Goal: Task Accomplishment & Management: Complete application form

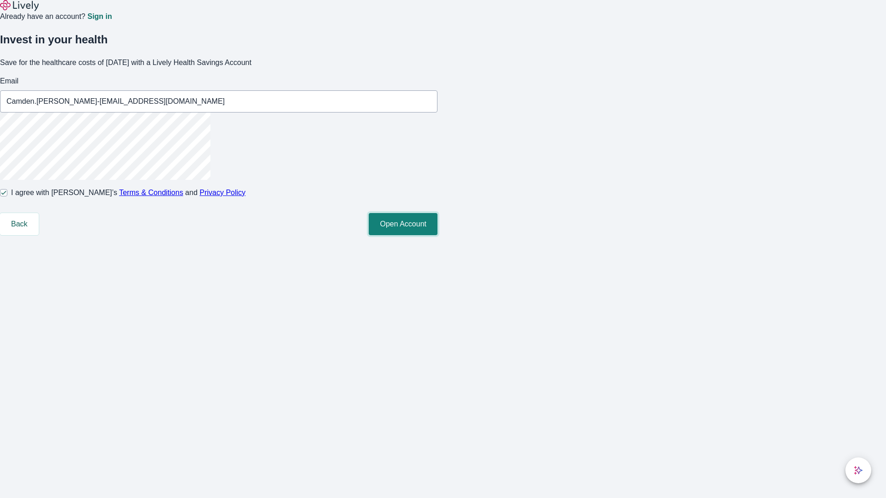
click at [437, 235] on button "Open Account" at bounding box center [403, 224] width 69 height 22
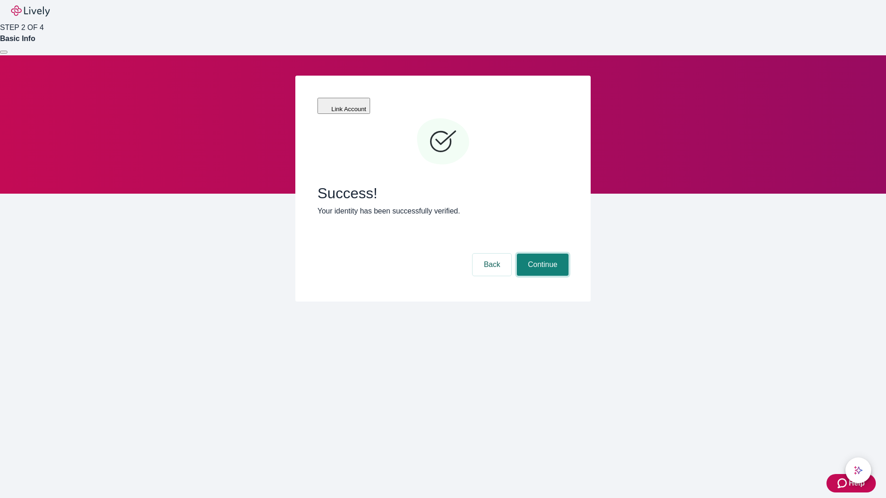
click at [541, 254] on button "Continue" at bounding box center [543, 265] width 52 height 22
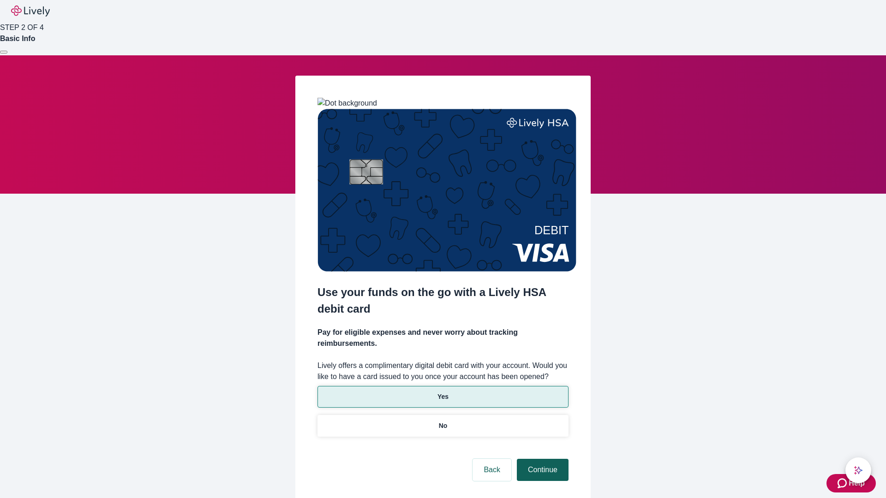
click at [442, 392] on p "Yes" at bounding box center [442, 397] width 11 height 10
click at [541, 459] on button "Continue" at bounding box center [543, 470] width 52 height 22
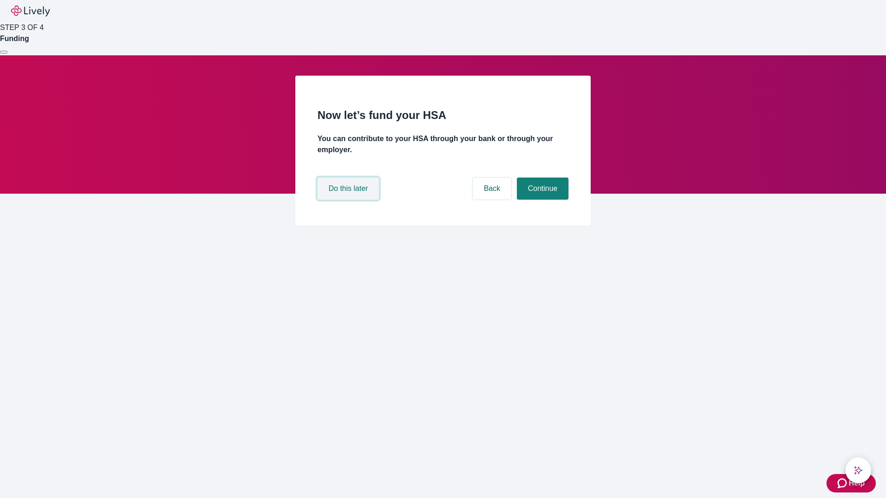
click at [349, 200] on button "Do this later" at bounding box center [347, 189] width 61 height 22
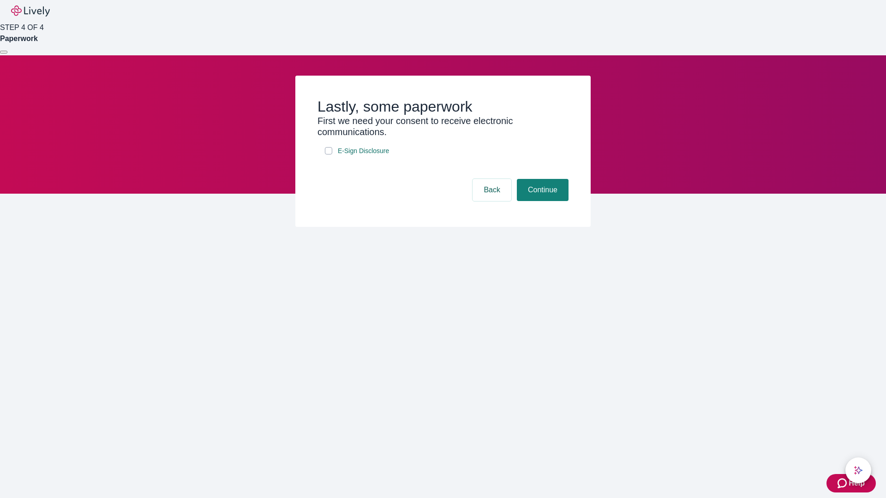
click at [328, 155] on input "E-Sign Disclosure" at bounding box center [328, 150] width 7 height 7
checkbox input "true"
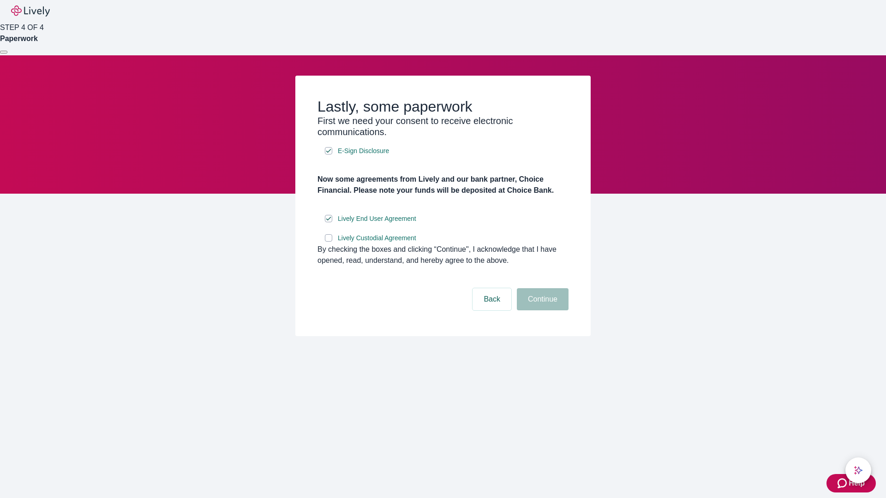
click at [328, 242] on input "Lively Custodial Agreement" at bounding box center [328, 237] width 7 height 7
checkbox input "true"
click at [541, 310] on button "Continue" at bounding box center [543, 299] width 52 height 22
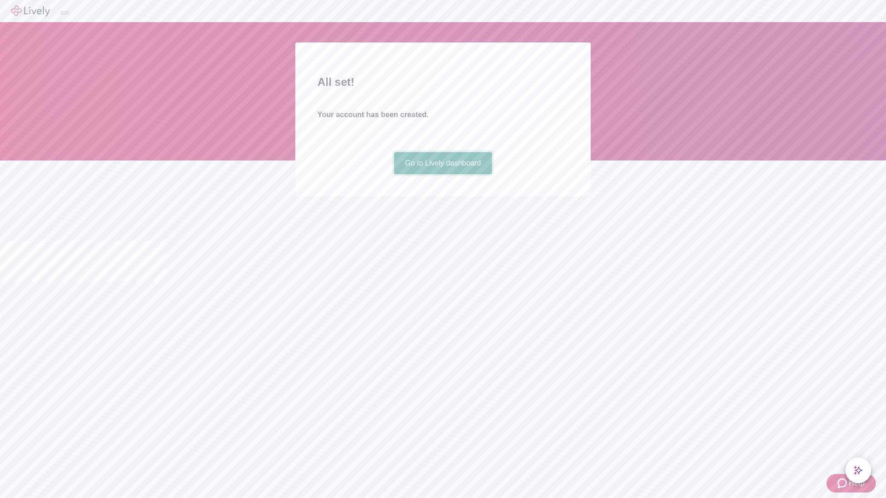
click at [442, 174] on link "Go to Lively dashboard" at bounding box center [443, 163] width 98 height 22
